Goal: Task Accomplishment & Management: Manage account settings

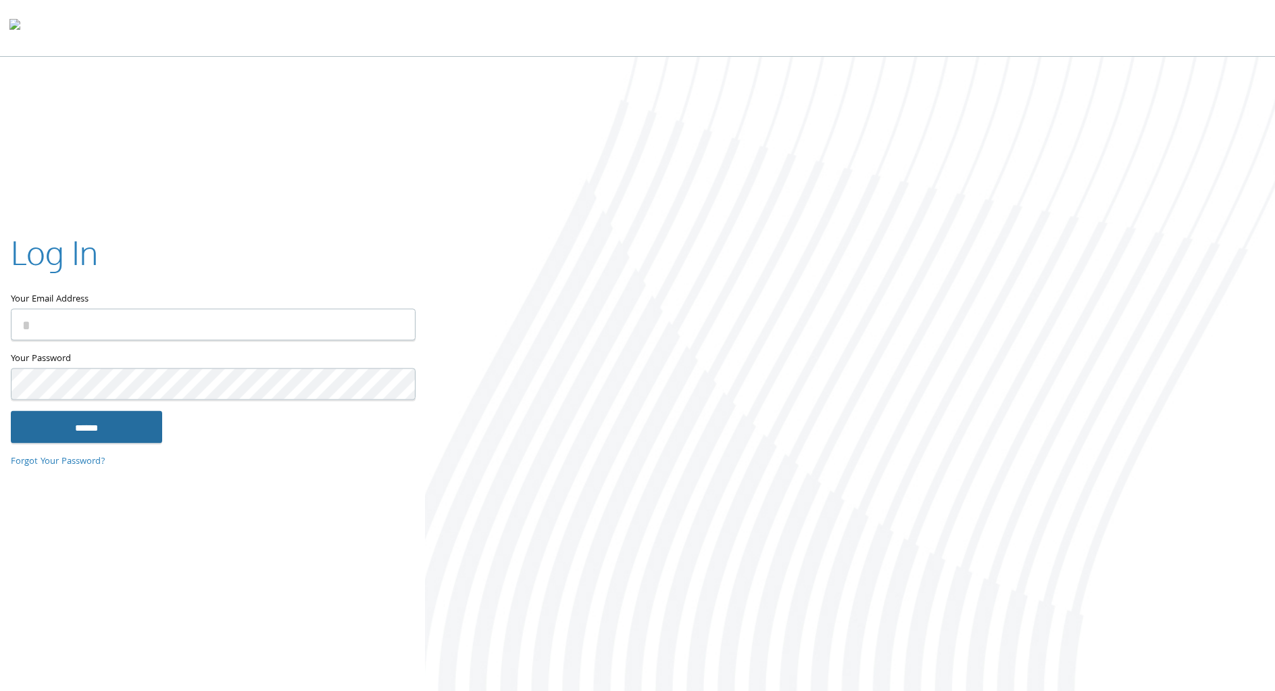
type input "**********"
click at [65, 432] on input "******" at bounding box center [86, 427] width 151 height 32
type input "**********"
click at [104, 431] on input "******" at bounding box center [86, 427] width 151 height 32
